Goal: Task Accomplishment & Management: Manage account settings

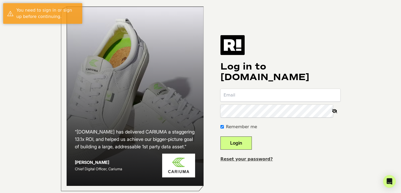
click at [277, 98] on input "email" at bounding box center [281, 95] width 120 height 13
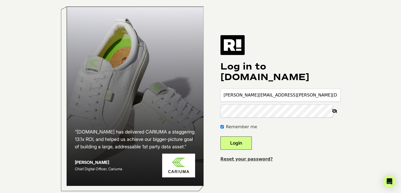
type input "brian.walsh@dynamiccatholic.com"
click at [221, 136] on button "Login" at bounding box center [236, 142] width 31 height 13
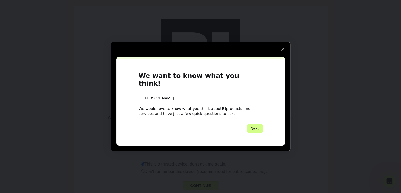
click at [284, 51] on polygon "Close survey" at bounding box center [282, 49] width 3 height 3
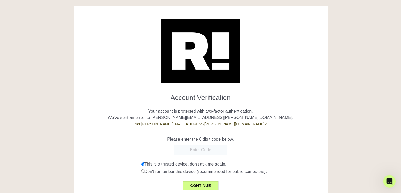
click at [189, 152] on input "text" at bounding box center [200, 149] width 53 height 9
paste input "383652"
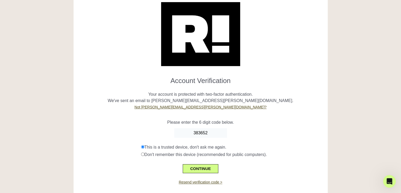
scroll to position [26, 0]
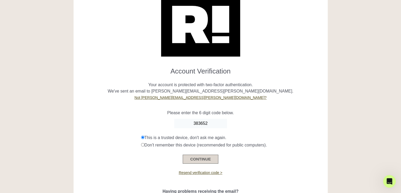
type input "383652"
click at [199, 160] on button "CONTINUE" at bounding box center [200, 158] width 35 height 9
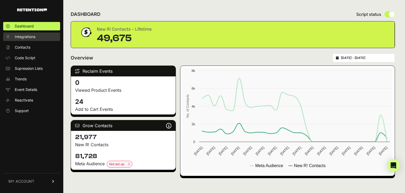
click at [32, 38] on span "Integrations" at bounding box center [25, 36] width 21 height 5
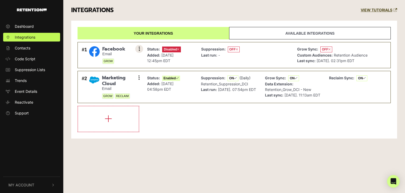
click at [140, 48] on button at bounding box center [139, 49] width 8 height 8
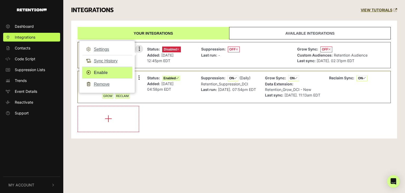
click at [104, 73] on link "Enable" at bounding box center [107, 72] width 50 height 12
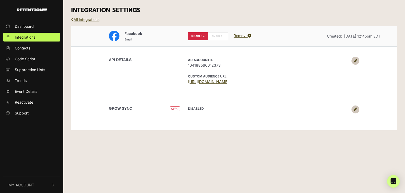
click at [217, 37] on label "ENABLE" at bounding box center [218, 36] width 20 height 8
click at [357, 61] on icon at bounding box center [356, 61] width 4 height 4
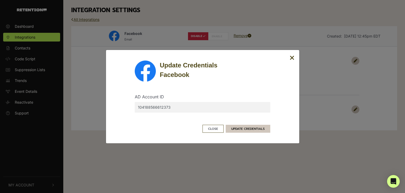
click at [251, 128] on button "UPDATE CREDENTIALS" at bounding box center [248, 129] width 45 height 8
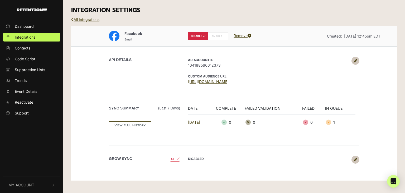
click at [212, 36] on label "ENABLE" at bounding box center [218, 36] width 20 height 8
radio input "false"
radio input "true"
